Goal: Task Accomplishment & Management: Manage account settings

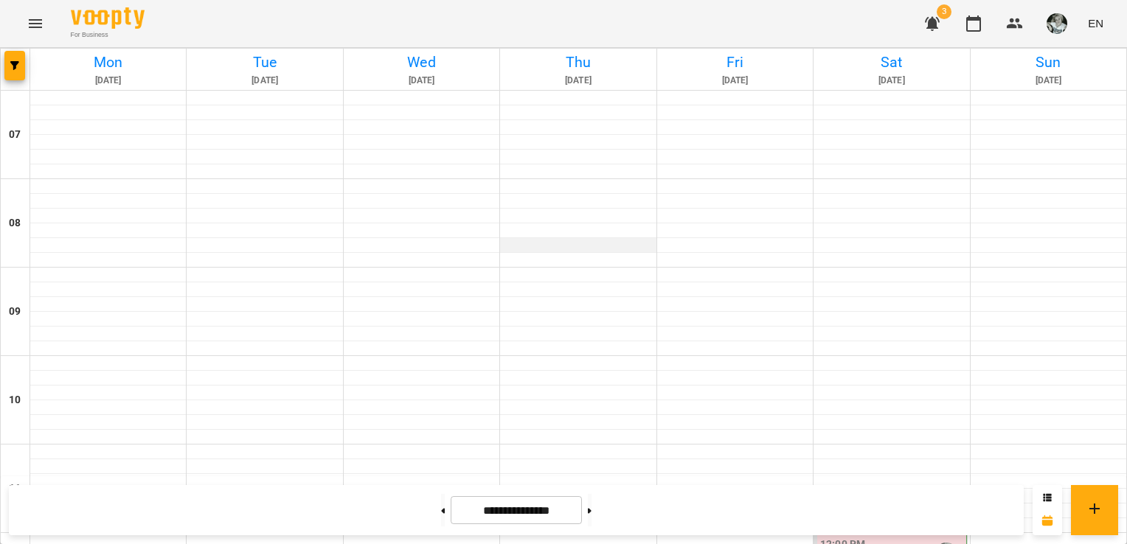
scroll to position [731, 0]
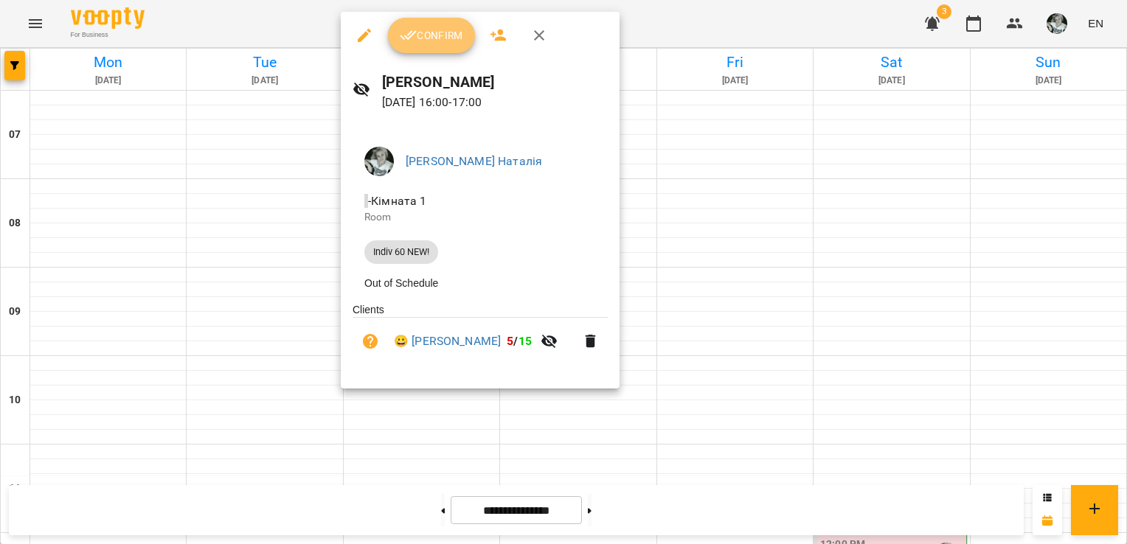
click at [443, 38] on span "Confirm" at bounding box center [431, 36] width 63 height 18
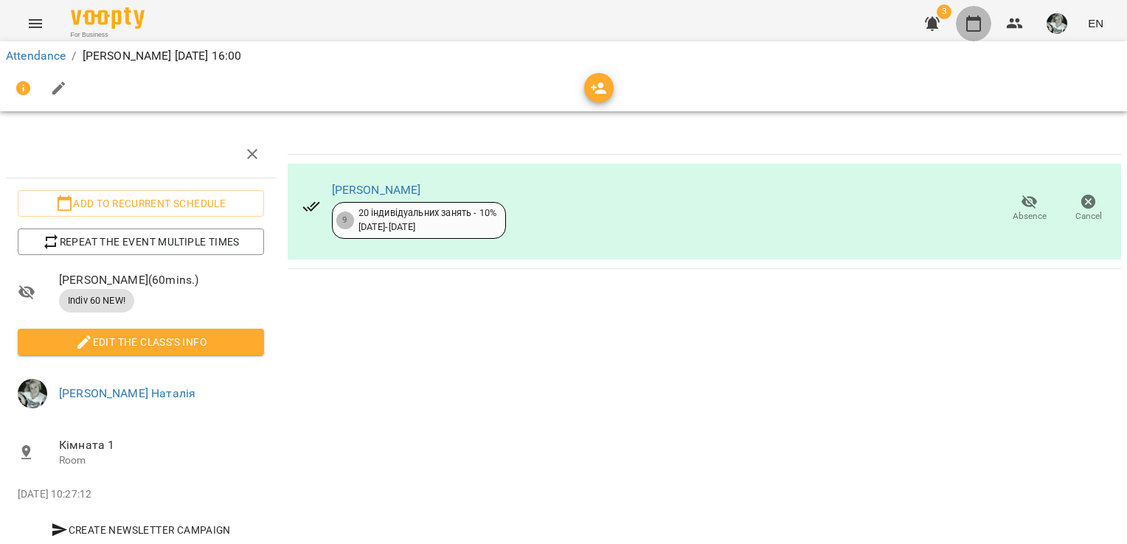
click at [974, 22] on icon "button" at bounding box center [973, 24] width 18 height 18
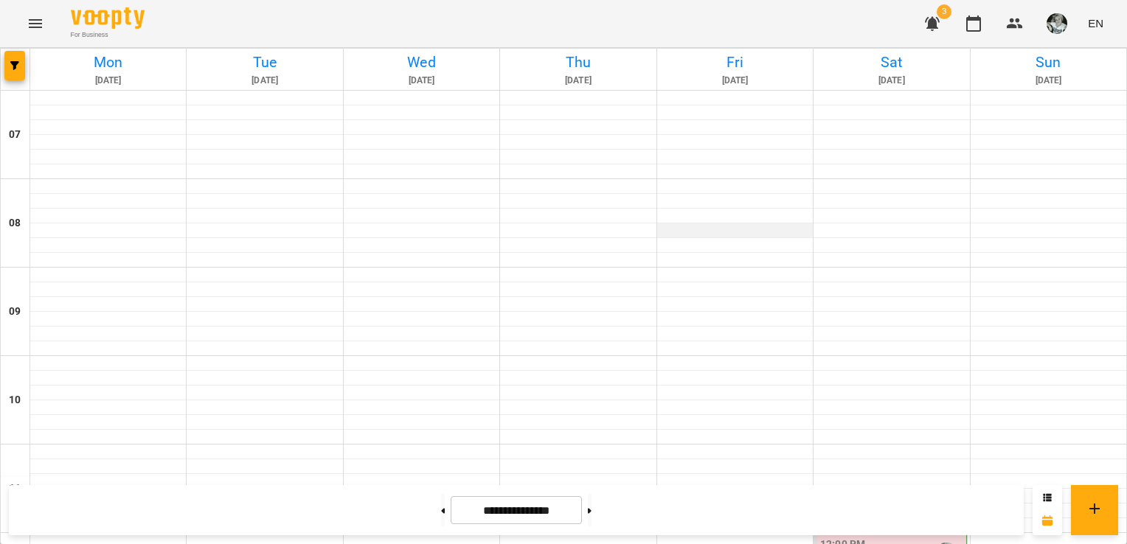
scroll to position [762, 0]
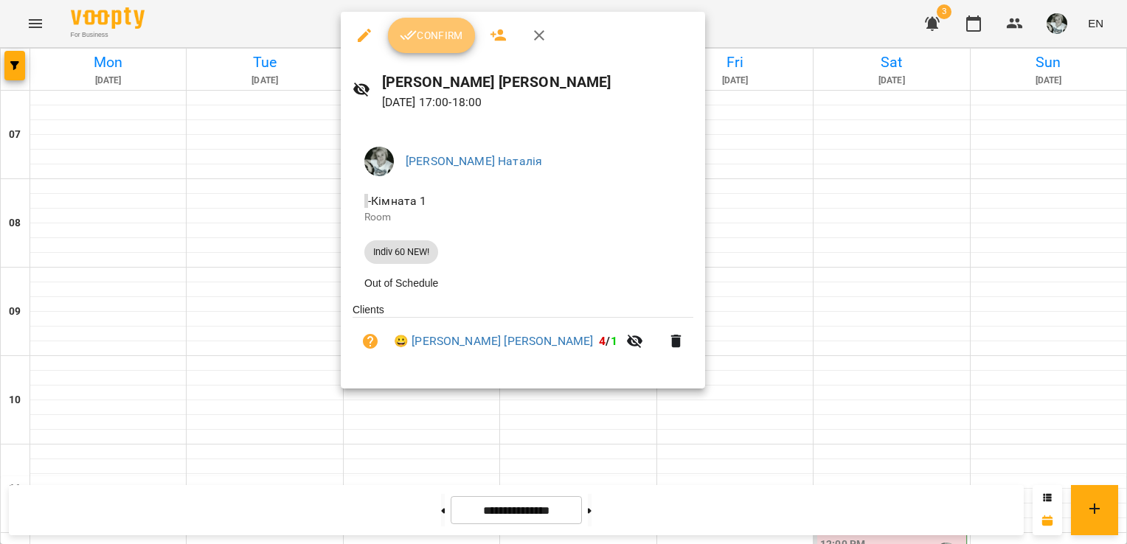
click at [437, 28] on span "Confirm" at bounding box center [431, 36] width 63 height 18
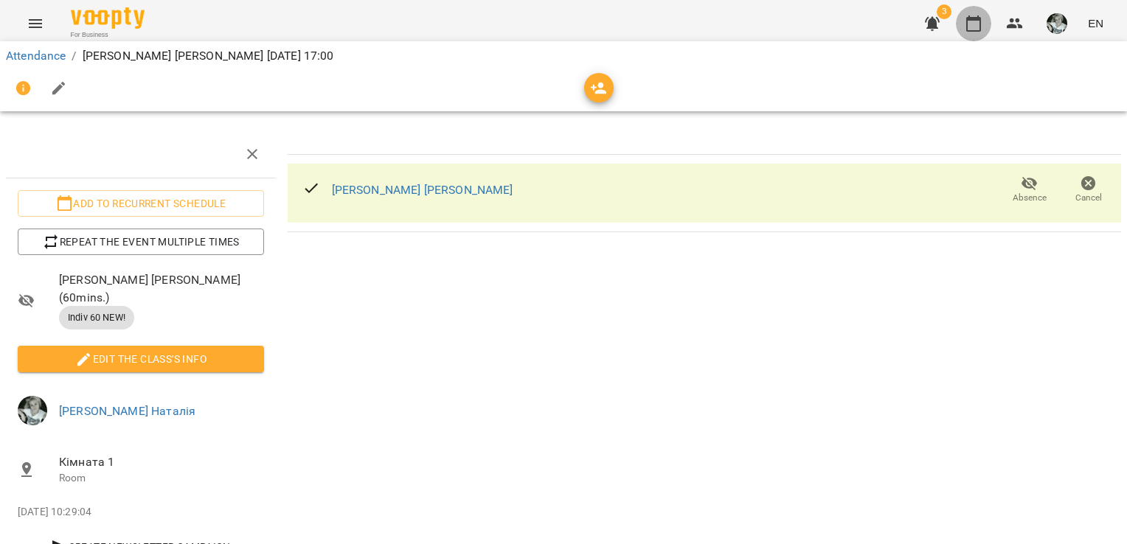
click at [977, 20] on icon "button" at bounding box center [973, 23] width 15 height 16
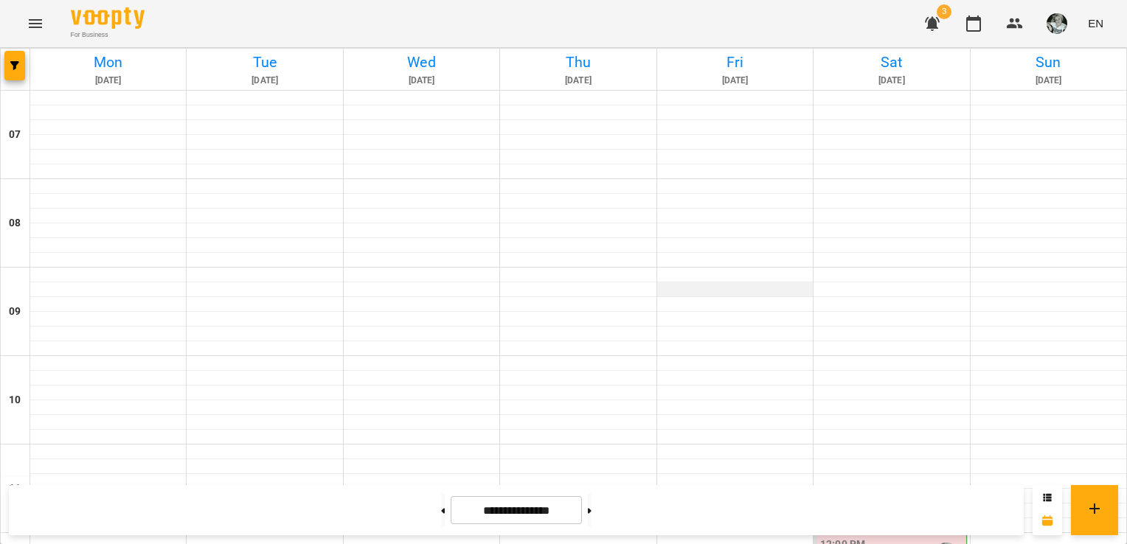
scroll to position [762, 0]
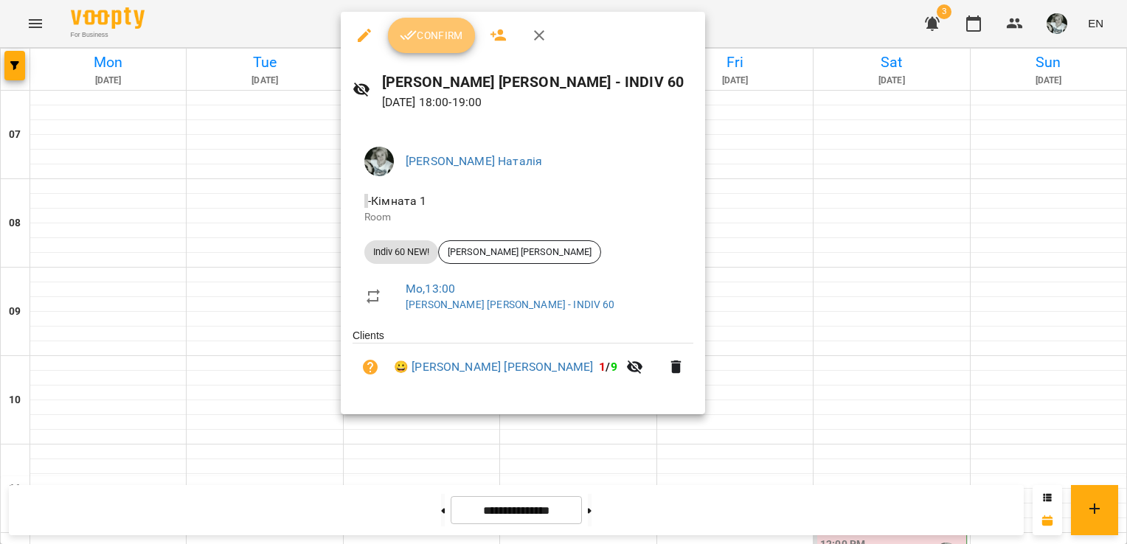
click at [433, 35] on span "Confirm" at bounding box center [431, 36] width 63 height 18
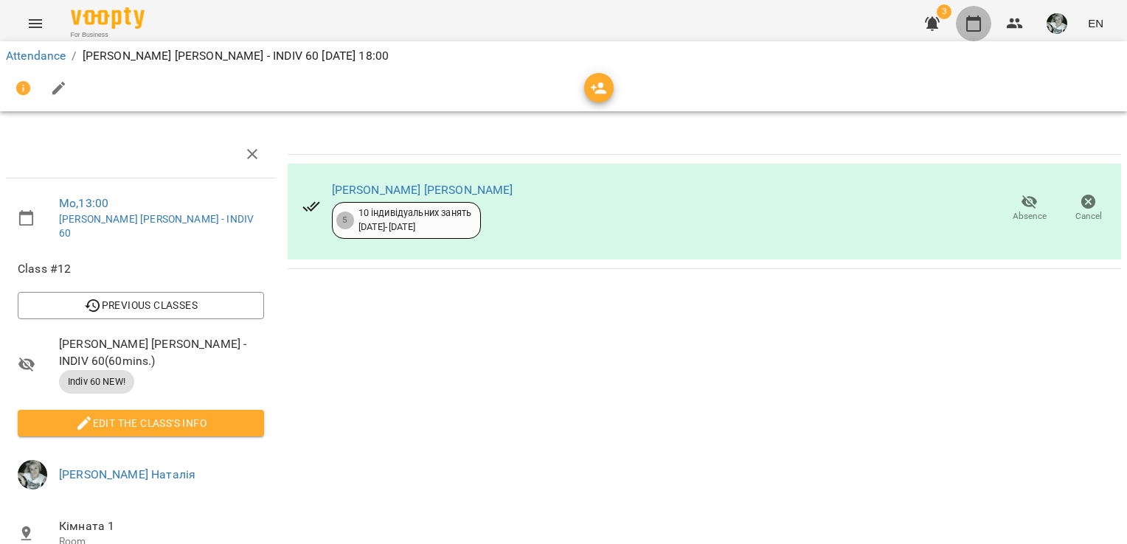
click at [973, 22] on icon "button" at bounding box center [973, 24] width 18 height 18
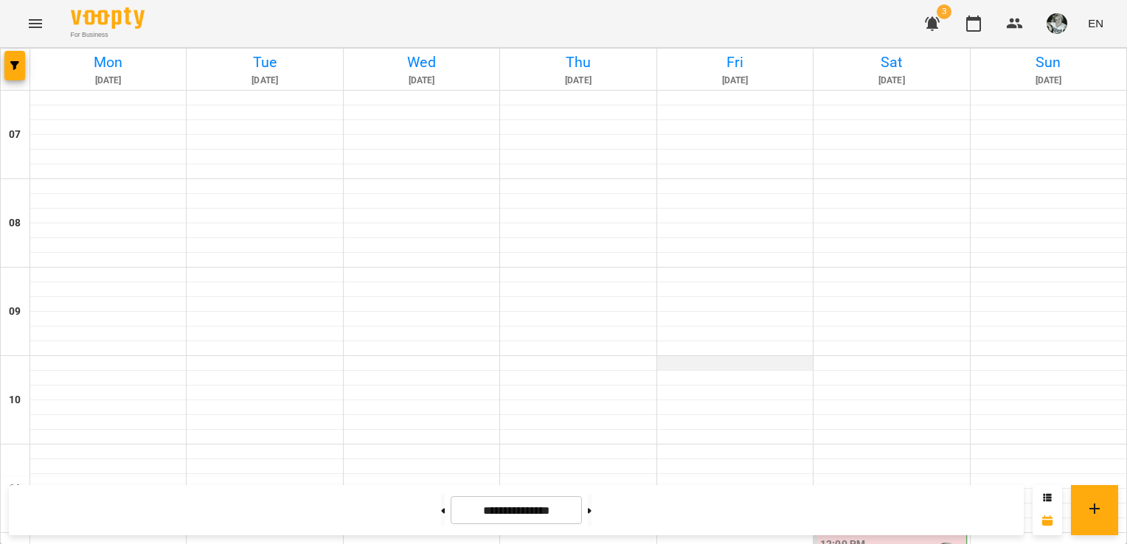
scroll to position [711, 0]
